Goal: Task Accomplishment & Management: Manage account settings

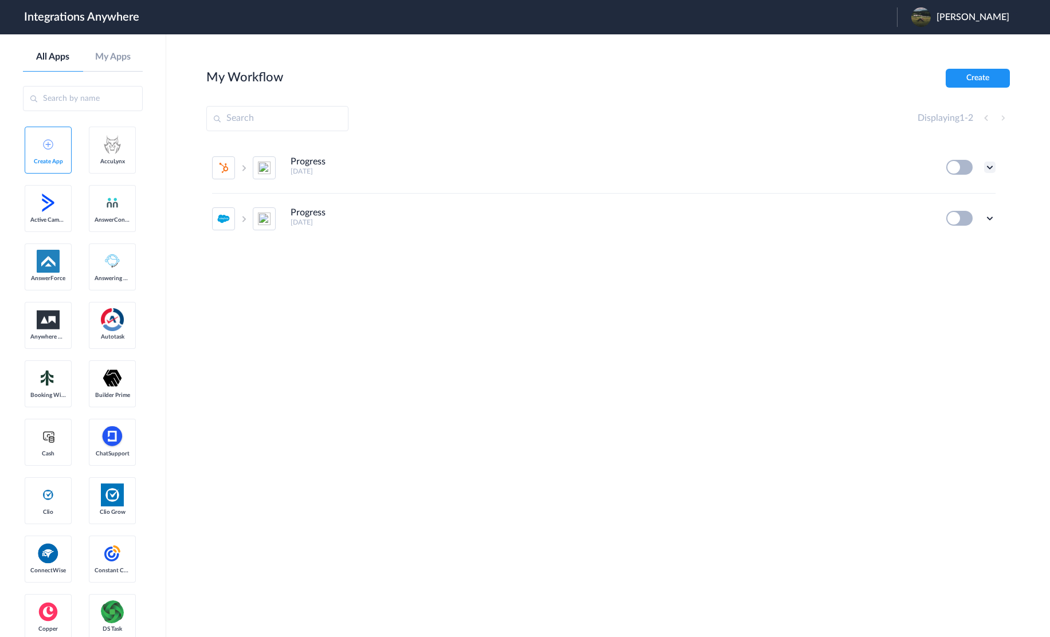
click at [987, 171] on icon at bounding box center [989, 167] width 11 height 11
click at [953, 214] on link "Task history" at bounding box center [957, 215] width 55 height 8
click at [959, 164] on button at bounding box center [959, 167] width 26 height 15
click at [965, 166] on button at bounding box center [959, 167] width 26 height 15
click at [956, 164] on button at bounding box center [959, 167] width 26 height 15
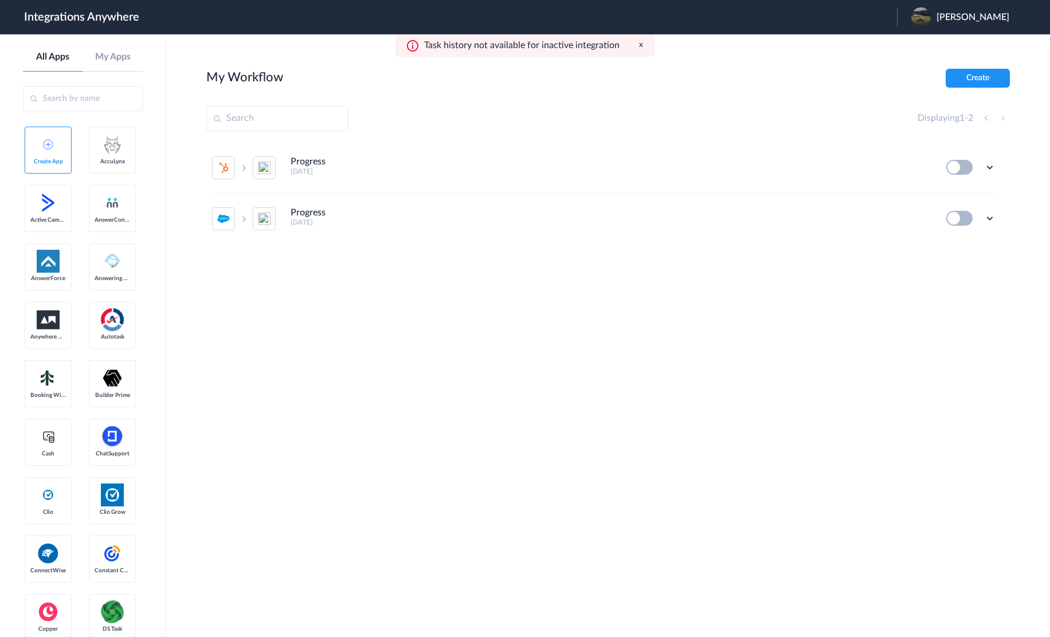
click at [956, 164] on button at bounding box center [959, 167] width 26 height 15
click at [956, 165] on button at bounding box center [959, 167] width 26 height 15
click at [753, 294] on div "Progress [DATE] Edit Task history Delete Progress [DATE] Edit Task history Dele…" at bounding box center [608, 229] width 804 height 172
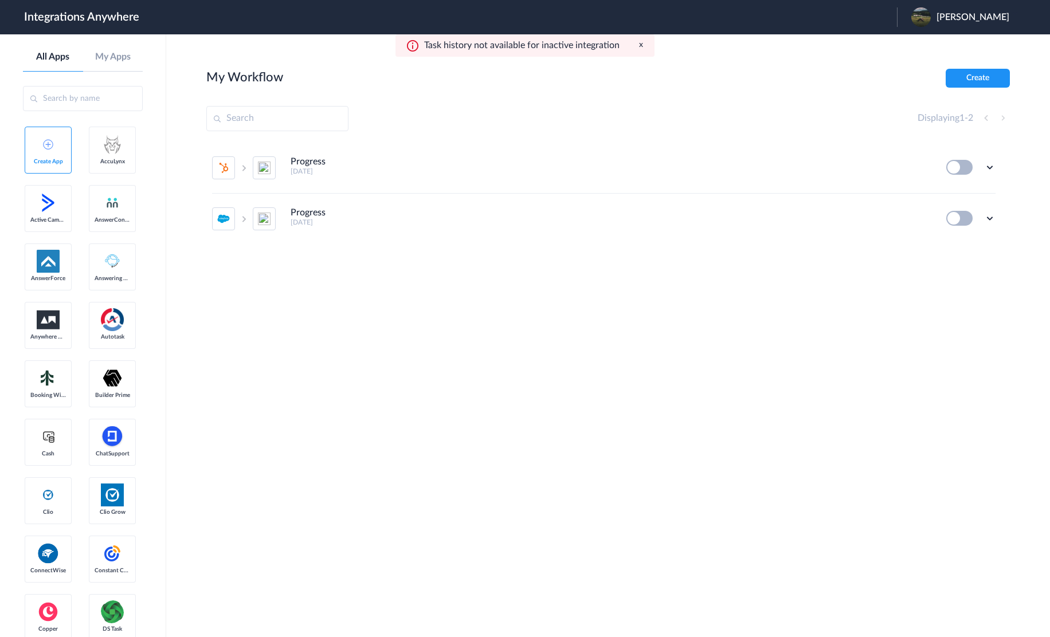
click at [754, 294] on div "Progress [DATE] Edit Task history Delete Progress [DATE] Edit Task history Dele…" at bounding box center [608, 229] width 804 height 172
click at [956, 169] on button at bounding box center [959, 167] width 26 height 15
click at [960, 213] on button at bounding box center [959, 218] width 26 height 15
click at [828, 340] on section "My Workflow Create Displaying 1 - 2 Progress [DATE] Edit Task history Delete Pr…" at bounding box center [608, 370] width 804 height 603
click at [619, 336] on section "My Workflow Create Displaying 1 - 2 Progress [DATE] Edit Task history Delete Pr…" at bounding box center [608, 370] width 804 height 603
